Goal: Information Seeking & Learning: Learn about a topic

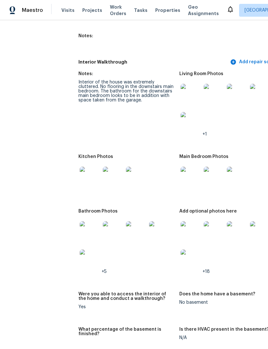
scroll to position [835, 0]
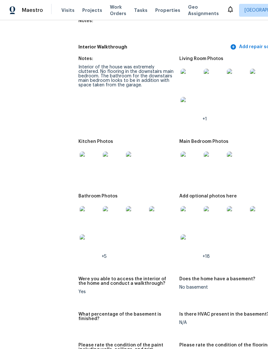
click at [85, 158] on img at bounding box center [90, 162] width 21 height 21
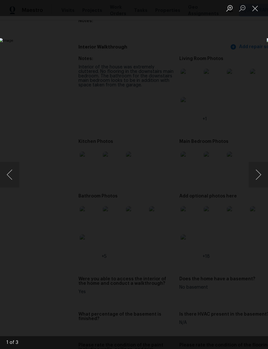
click at [259, 176] on button "Next image" at bounding box center [258, 175] width 19 height 26
click at [260, 176] on button "Next image" at bounding box center [258, 175] width 19 height 26
click at [12, 175] on button "Previous image" at bounding box center [9, 175] width 19 height 26
click at [256, 10] on button "Close lightbox" at bounding box center [255, 8] width 13 height 11
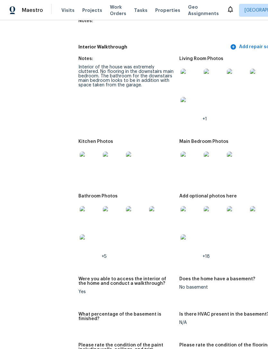
click at [184, 211] on img at bounding box center [191, 216] width 21 height 21
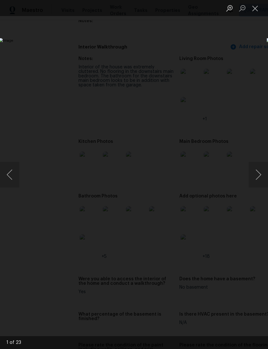
click at [259, 178] on button "Next image" at bounding box center [258, 175] width 19 height 26
click at [260, 176] on button "Next image" at bounding box center [258, 175] width 19 height 26
click at [258, 178] on button "Next image" at bounding box center [258, 175] width 19 height 26
click at [261, 172] on button "Next image" at bounding box center [258, 175] width 19 height 26
click at [258, 175] on button "Next image" at bounding box center [258, 175] width 19 height 26
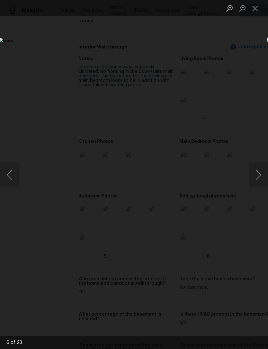
click at [261, 171] on button "Next image" at bounding box center [258, 175] width 19 height 26
click at [259, 171] on button "Next image" at bounding box center [258, 175] width 19 height 26
click at [257, 173] on button "Next image" at bounding box center [258, 175] width 19 height 26
click at [256, 165] on button "Next image" at bounding box center [258, 175] width 19 height 26
click at [258, 168] on button "Next image" at bounding box center [258, 175] width 19 height 26
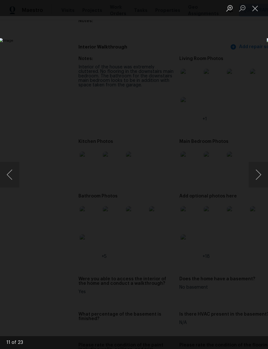
click at [259, 166] on button "Next image" at bounding box center [258, 175] width 19 height 26
click at [258, 164] on button "Next image" at bounding box center [258, 175] width 19 height 26
click at [208, 161] on img "Lightbox" at bounding box center [104, 174] width 210 height 273
click at [256, 163] on button "Next image" at bounding box center [258, 175] width 19 height 26
click at [259, 171] on button "Next image" at bounding box center [258, 175] width 19 height 26
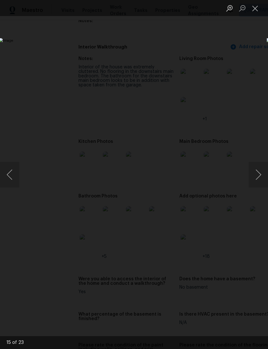
click at [257, 169] on button "Next image" at bounding box center [258, 175] width 19 height 26
click at [258, 167] on button "Next image" at bounding box center [258, 175] width 19 height 26
click at [256, 167] on button "Next image" at bounding box center [258, 175] width 19 height 26
click at [259, 166] on button "Next image" at bounding box center [258, 175] width 19 height 26
click at [257, 166] on button "Next image" at bounding box center [258, 175] width 19 height 26
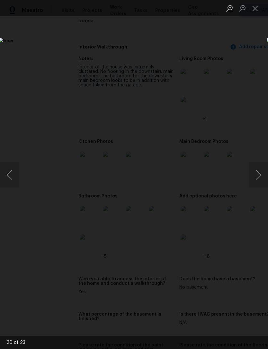
click at [256, 169] on button "Next image" at bounding box center [258, 175] width 19 height 26
click at [13, 176] on button "Previous image" at bounding box center [9, 175] width 19 height 26
click at [260, 172] on button "Next image" at bounding box center [258, 175] width 19 height 26
click at [261, 178] on button "Next image" at bounding box center [258, 175] width 19 height 26
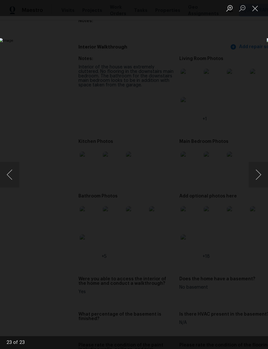
click at [259, 181] on button "Next image" at bounding box center [258, 175] width 19 height 26
click at [258, 11] on button "Close lightbox" at bounding box center [255, 8] width 13 height 11
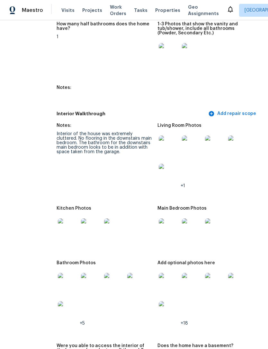
scroll to position [764, 24]
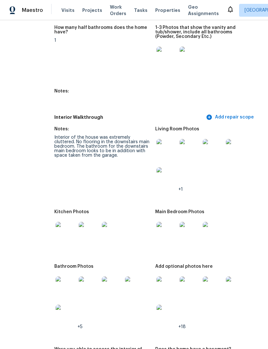
click at [157, 147] on img at bounding box center [167, 149] width 21 height 21
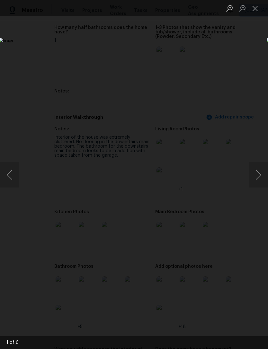
click at [259, 175] on button "Next image" at bounding box center [258, 175] width 19 height 26
click at [255, 181] on button "Next image" at bounding box center [258, 175] width 19 height 26
click at [259, 172] on button "Next image" at bounding box center [258, 175] width 19 height 26
click at [260, 173] on button "Next image" at bounding box center [258, 175] width 19 height 26
click at [257, 178] on button "Next image" at bounding box center [258, 175] width 19 height 26
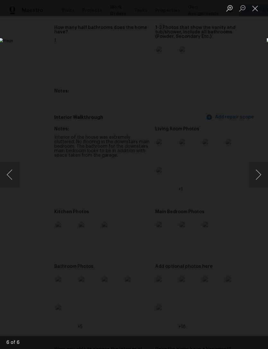
click at [257, 178] on button "Next image" at bounding box center [258, 175] width 19 height 26
click at [257, 175] on button "Next image" at bounding box center [258, 175] width 19 height 26
click at [257, 176] on button "Next image" at bounding box center [258, 175] width 19 height 26
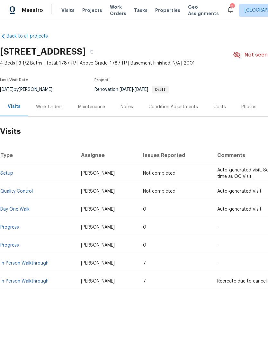
click at [29, 265] on link "In-Person Walkthrough" at bounding box center [24, 263] width 48 height 5
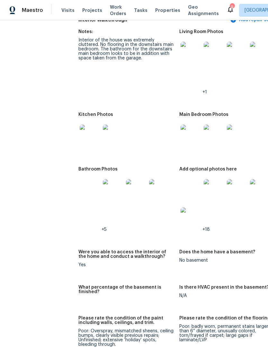
scroll to position [862, 0]
click at [105, 130] on img at bounding box center [113, 135] width 21 height 21
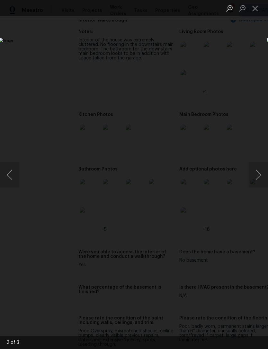
click at [257, 176] on button "Next image" at bounding box center [258, 175] width 19 height 26
